Goal: Task Accomplishment & Management: Use online tool/utility

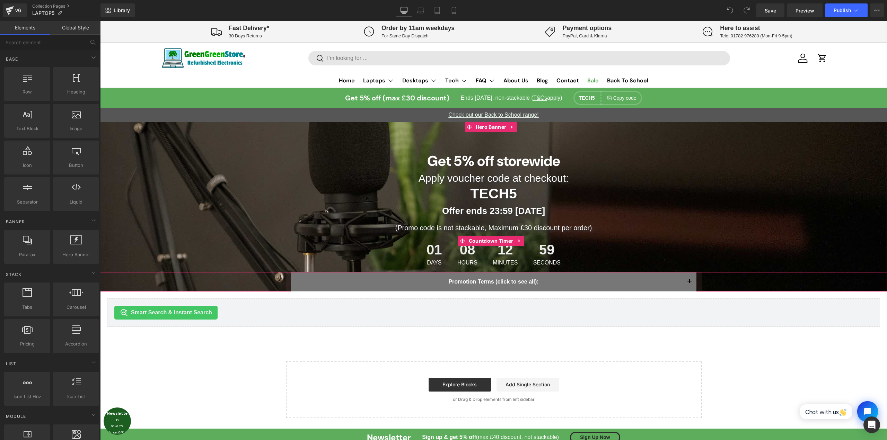
click at [477, 251] on div "08 Hours" at bounding box center [467, 254] width 34 height 37
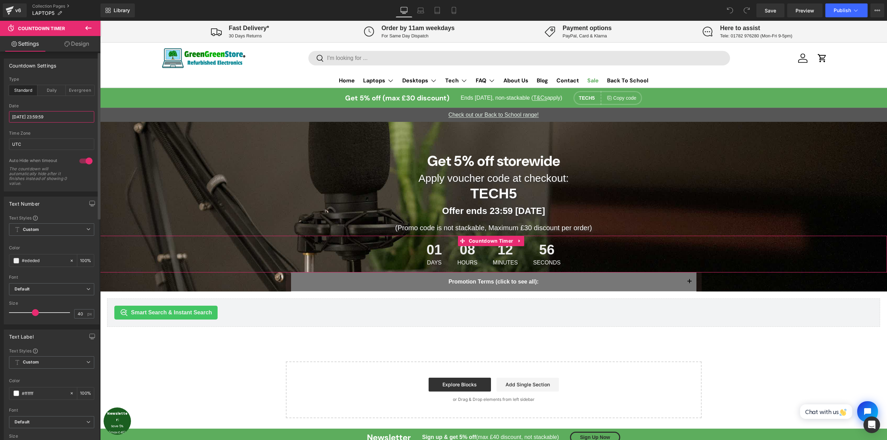
click at [32, 116] on input "[DATE] 23:59:59" at bounding box center [51, 116] width 85 height 11
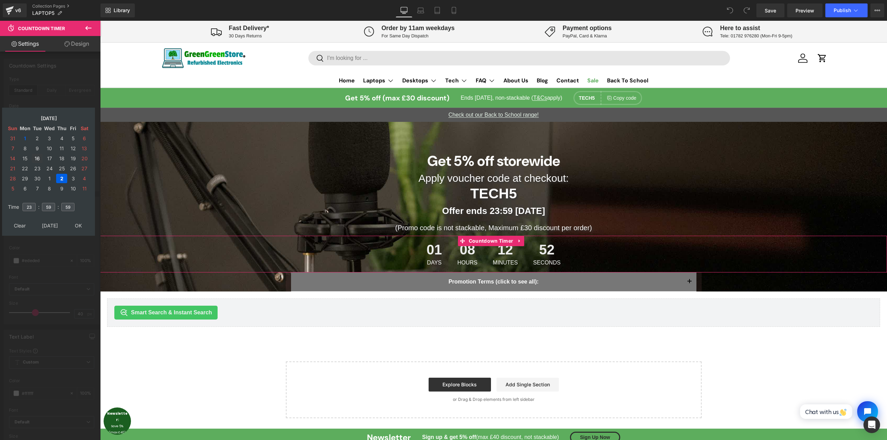
click at [39, 159] on td "16" at bounding box center [37, 158] width 11 height 9
type input "[DATE] 23:59:59"
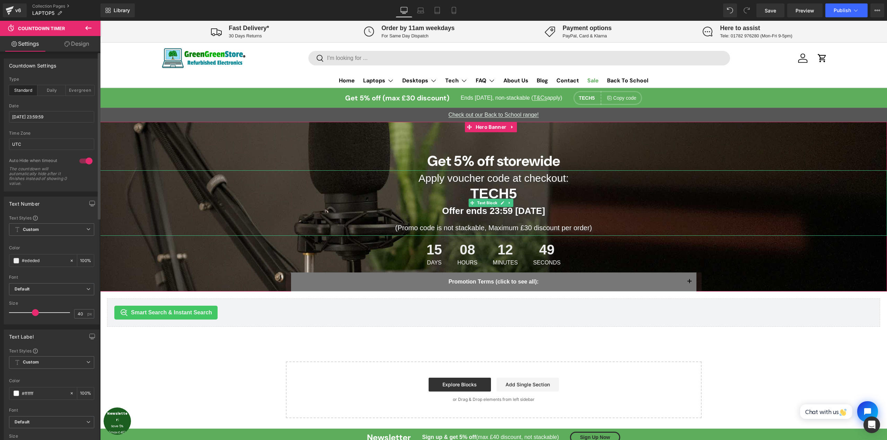
click at [524, 212] on strong "Offer ends 23:59 [DATE]" at bounding box center [493, 211] width 103 height 10
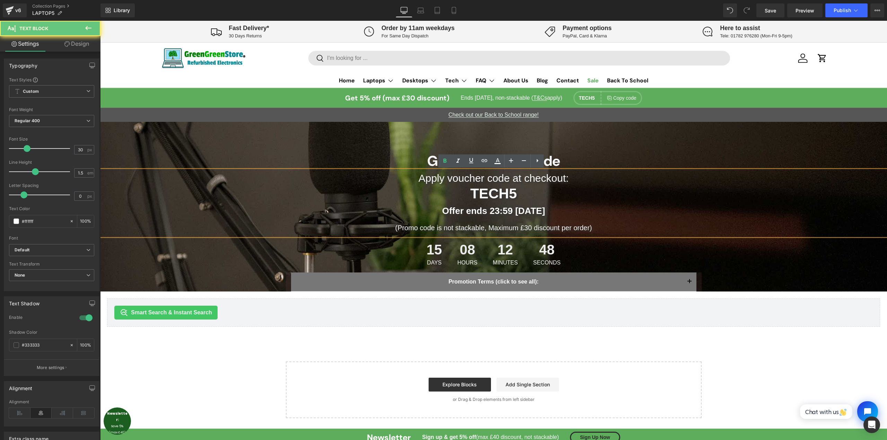
click at [517, 210] on strong "Offer ends 23:59 [DATE]" at bounding box center [493, 211] width 103 height 10
click at [808, 25] on link "Here to assist Tele: 01782 976280 (Mon-Fri 9-5pm)" at bounding box center [747, 32] width 158 height 16
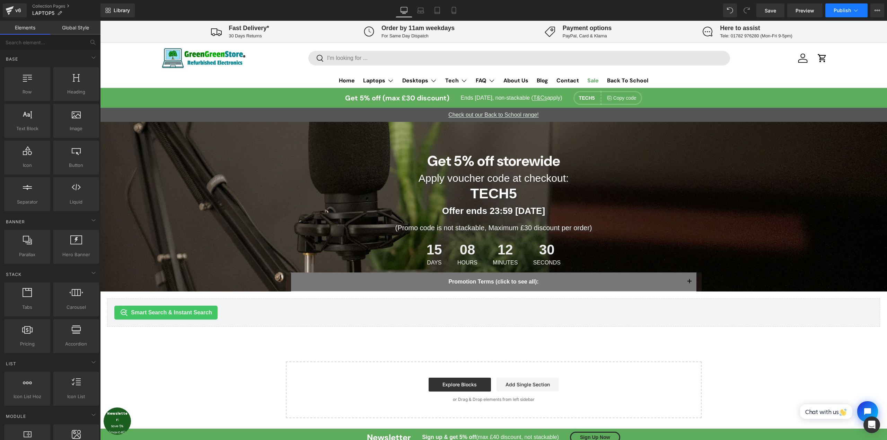
click at [854, 10] on icon at bounding box center [856, 10] width 4 height 2
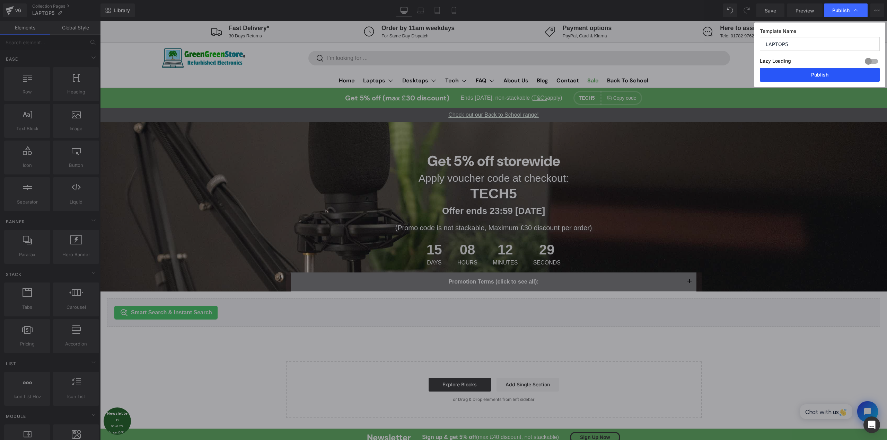
click at [819, 80] on button "Publish" at bounding box center [820, 75] width 120 height 14
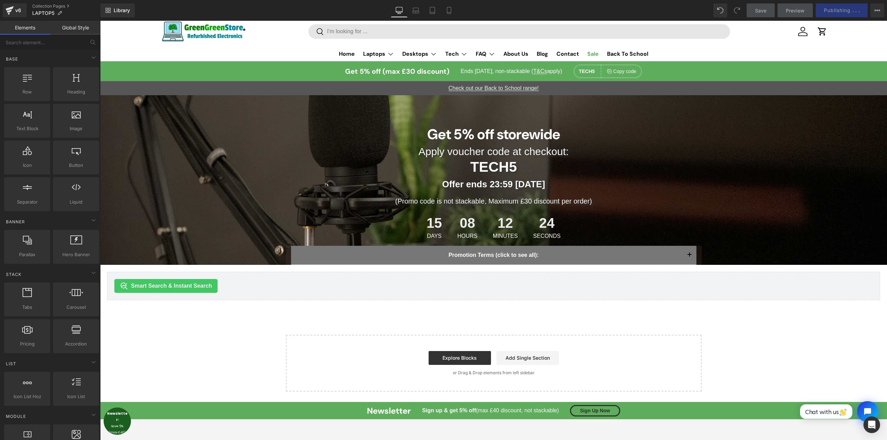
scroll to position [35, 0]
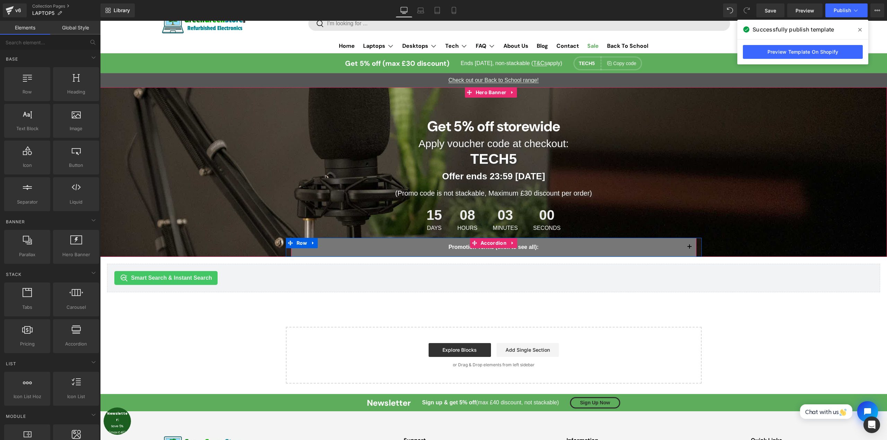
click at [689, 246] on button "button" at bounding box center [689, 247] width 14 height 19
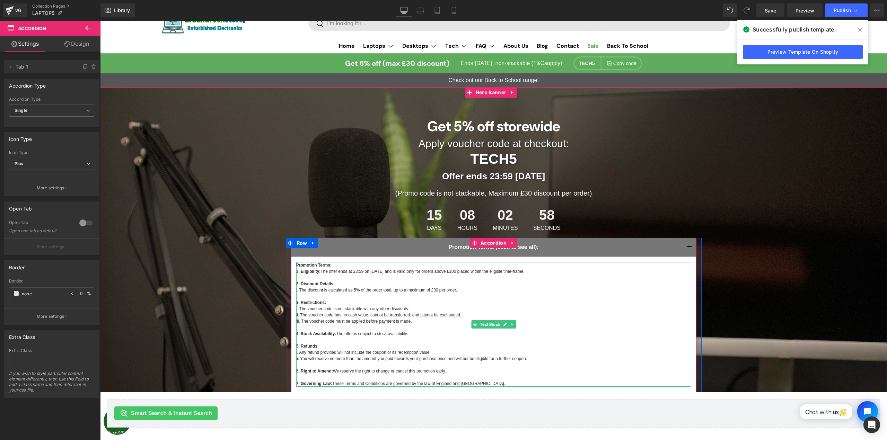
click at [373, 274] on p "Promotion Terms: 1 . Eligibility: The offer ends at 23:59 on [DATE] and is vali…" at bounding box center [493, 277] width 395 height 31
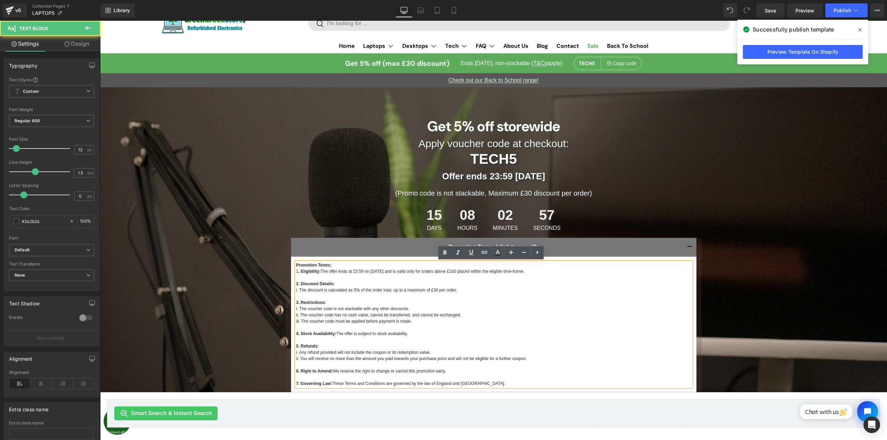
click at [375, 271] on p "Promotion Terms: 1 . Eligibility: The offer ends at 23:59 on [DATE] and is vali…" at bounding box center [493, 277] width 395 height 31
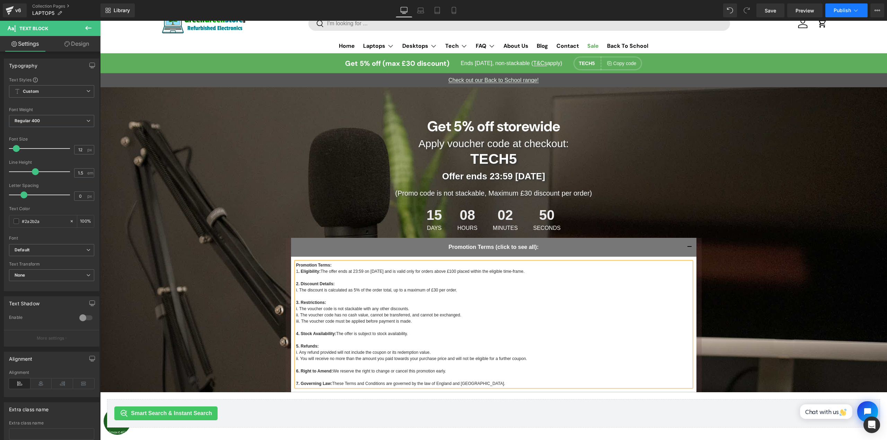
click at [841, 12] on span "Publish" at bounding box center [841, 11] width 17 height 6
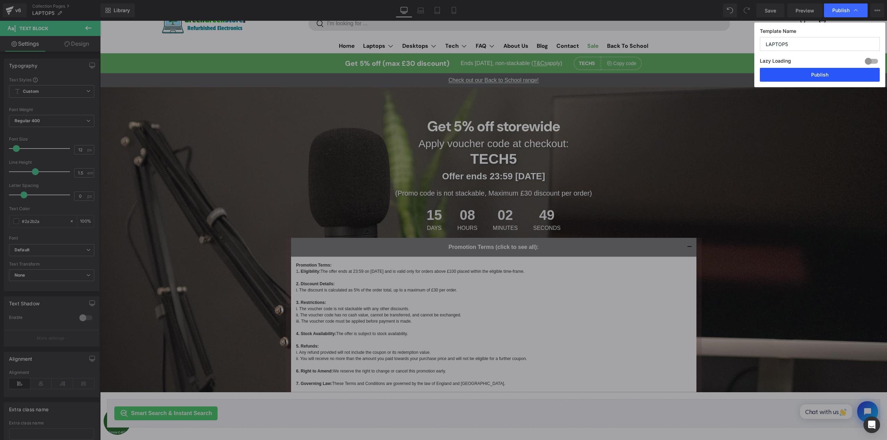
click at [811, 72] on button "Publish" at bounding box center [820, 75] width 120 height 14
